Goal: Browse casually

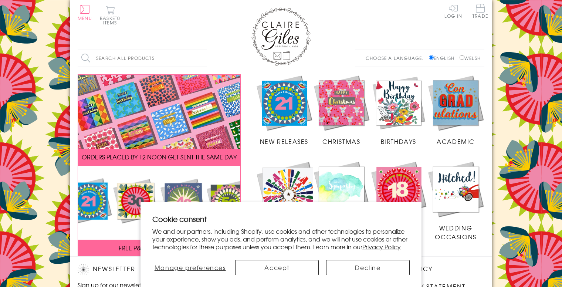
scroll to position [158, 0]
